Goal: Navigation & Orientation: Find specific page/section

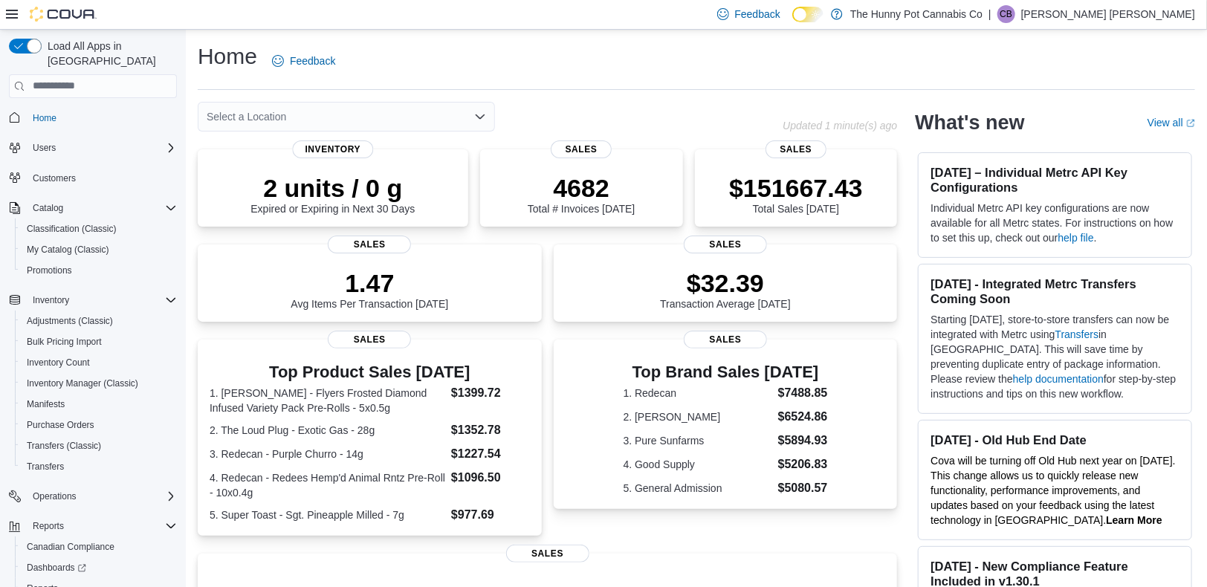
click at [433, 119] on div "Select a Location" at bounding box center [346, 117] width 297 height 30
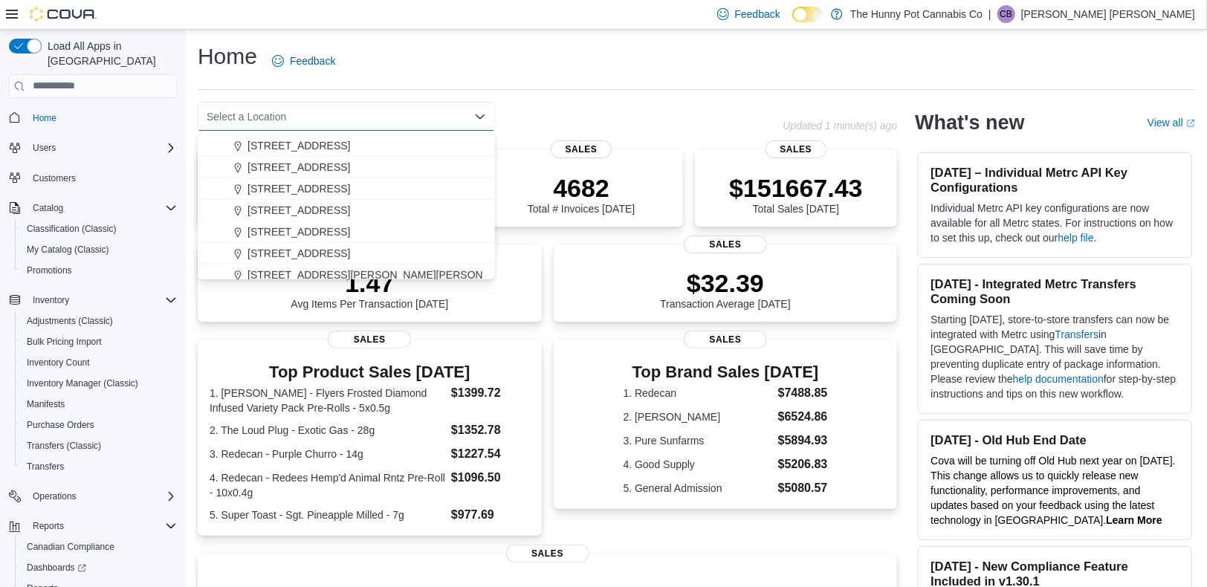
scroll to position [420, 0]
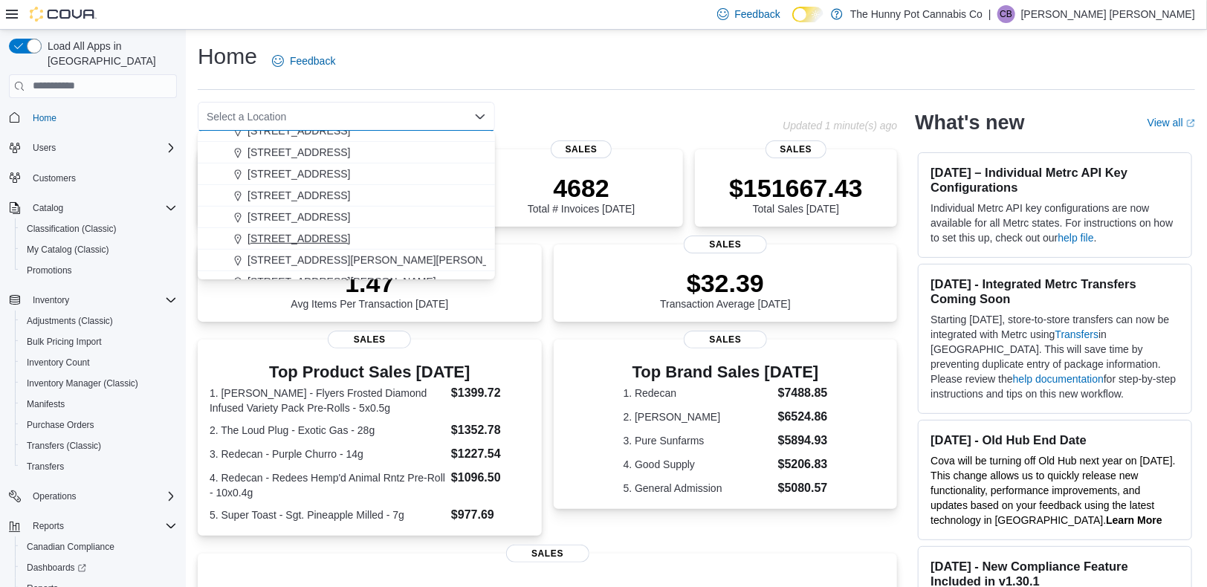
click at [330, 231] on span "[STREET_ADDRESS]" at bounding box center [298, 238] width 103 height 15
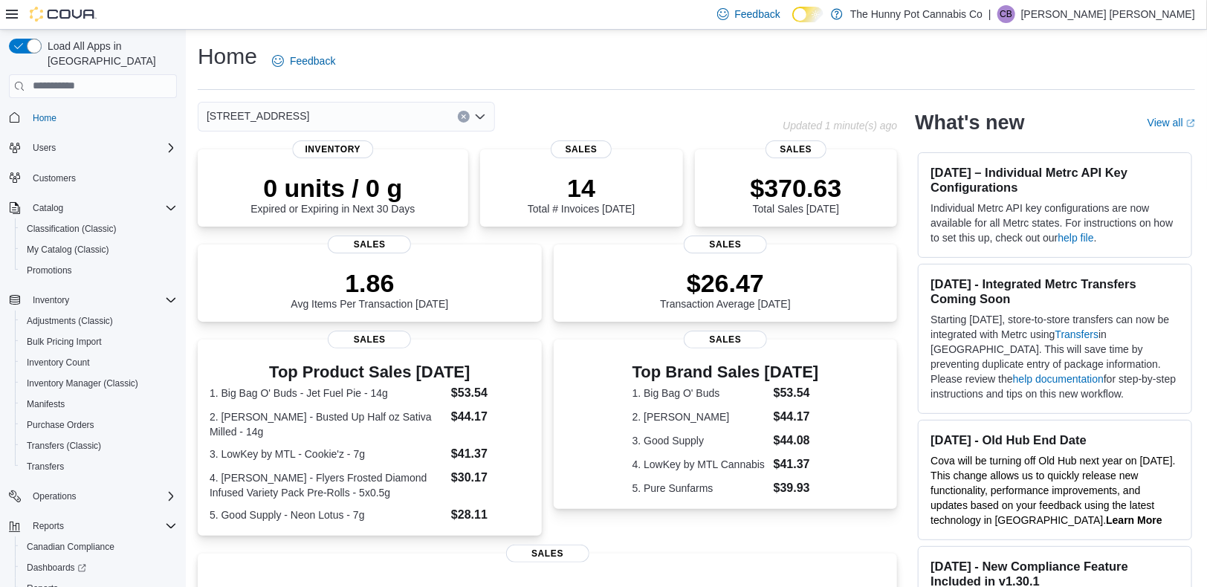
click at [577, 115] on div "[STREET_ADDRESS] Selected. [STREET_ADDRESS] Press Backspace to delete [STREET_A…" at bounding box center [490, 117] width 585 height 30
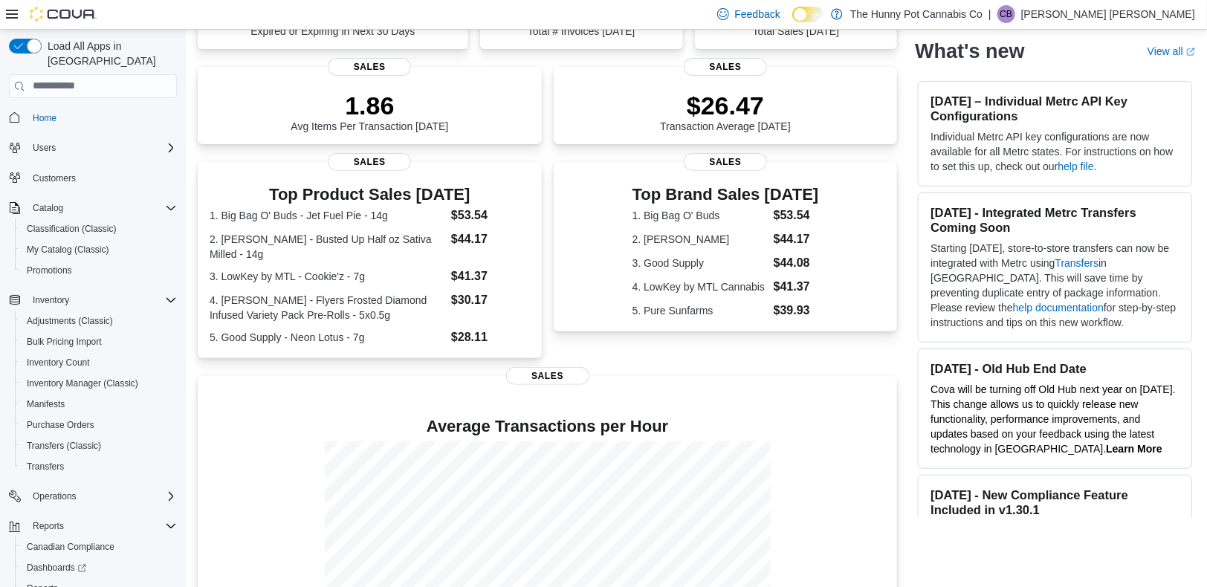
scroll to position [0, 0]
